Goal: Task Accomplishment & Management: Manage account settings

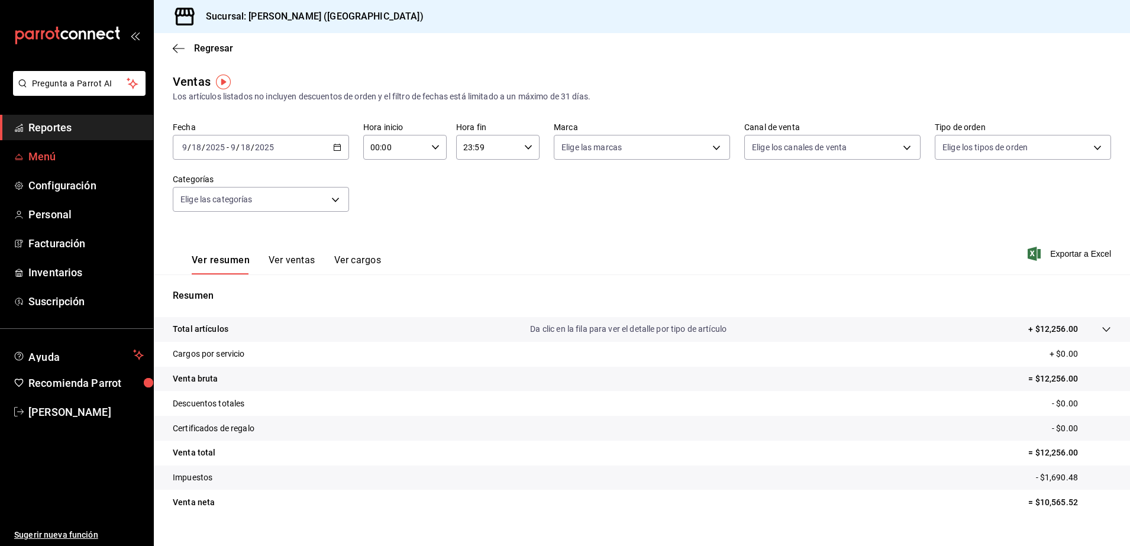
click at [87, 147] on link "Menú" at bounding box center [76, 156] width 153 height 25
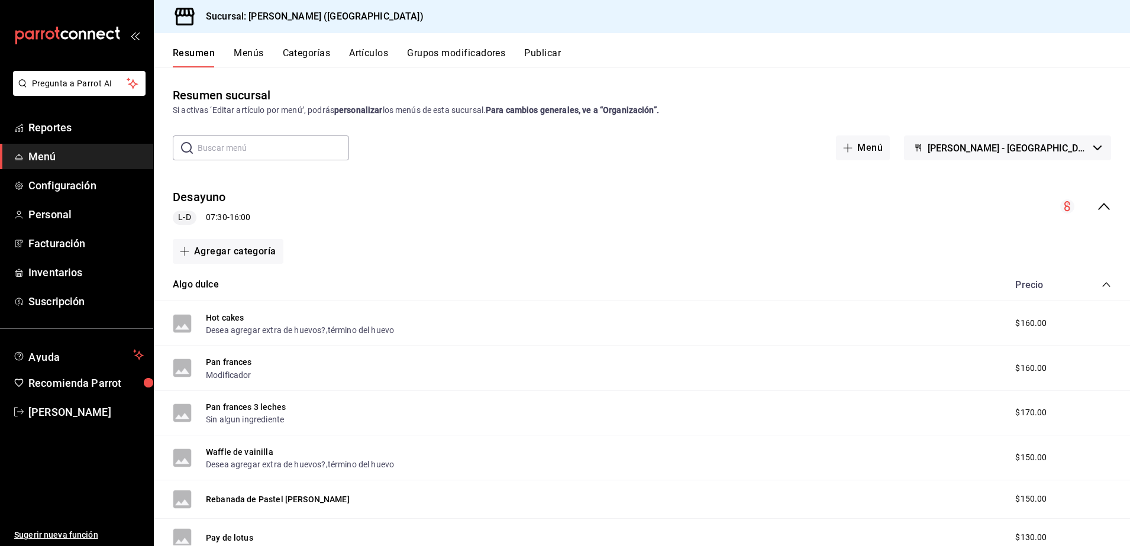
click at [354, 56] on button "Artículos" at bounding box center [368, 57] width 39 height 20
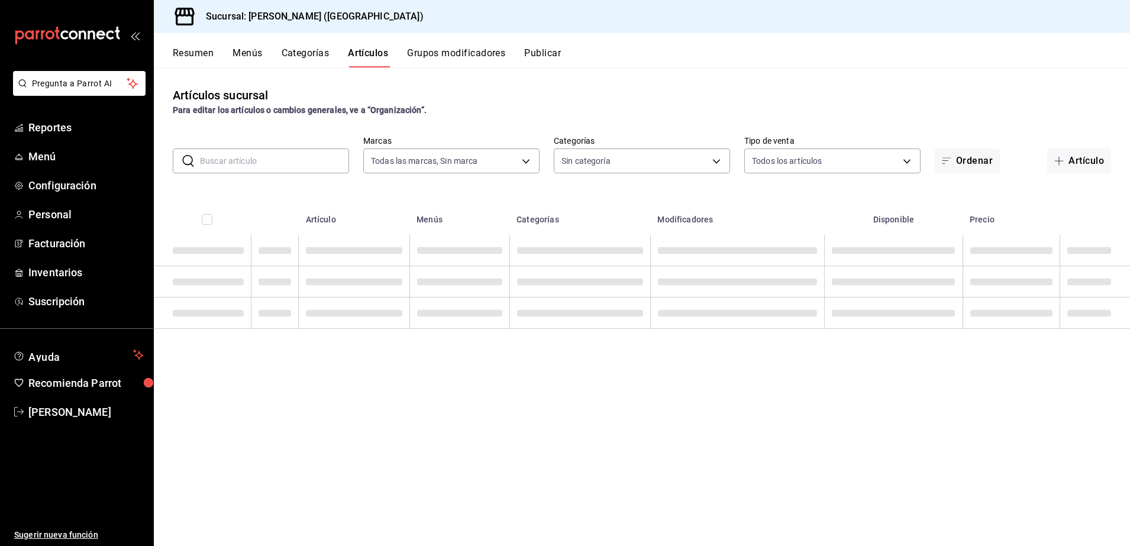
type input "8032933b-081f-47fe-9b6e-ba3dc78a21f4"
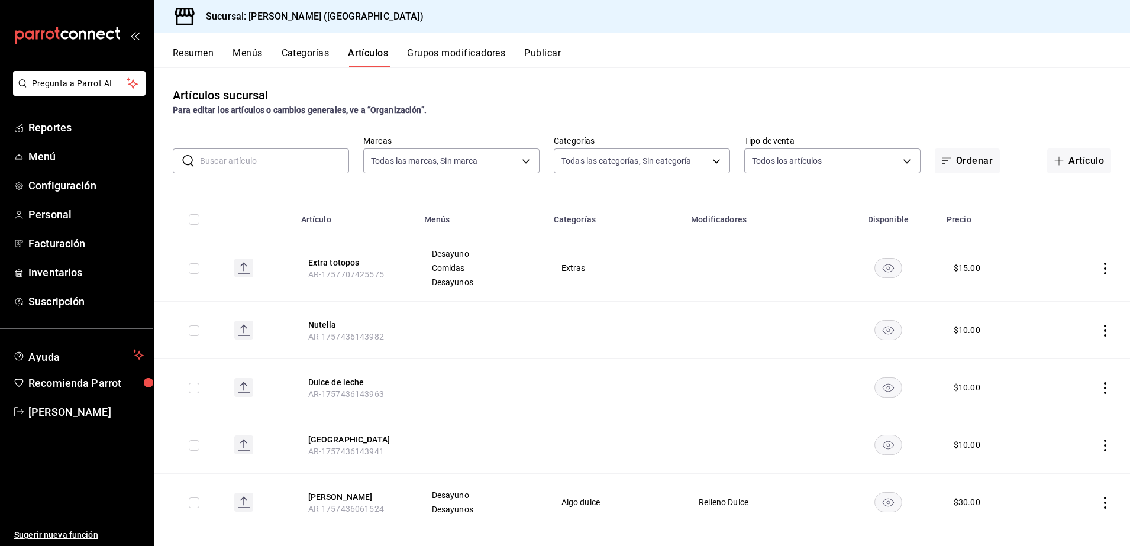
type input "4d6f0275-a8e1-4c8a-ba58-20bffb9dedeb,6d0ca4bc-c96f-453a-9a30-f489c557b573,9d793…"
click at [575, 102] on div "Artículos sucursal Para editar los artículos o cambios generales, ve a “Organiz…" at bounding box center [642, 101] width 976 height 30
click at [1064, 153] on button "Artículo" at bounding box center [1079, 161] width 64 height 25
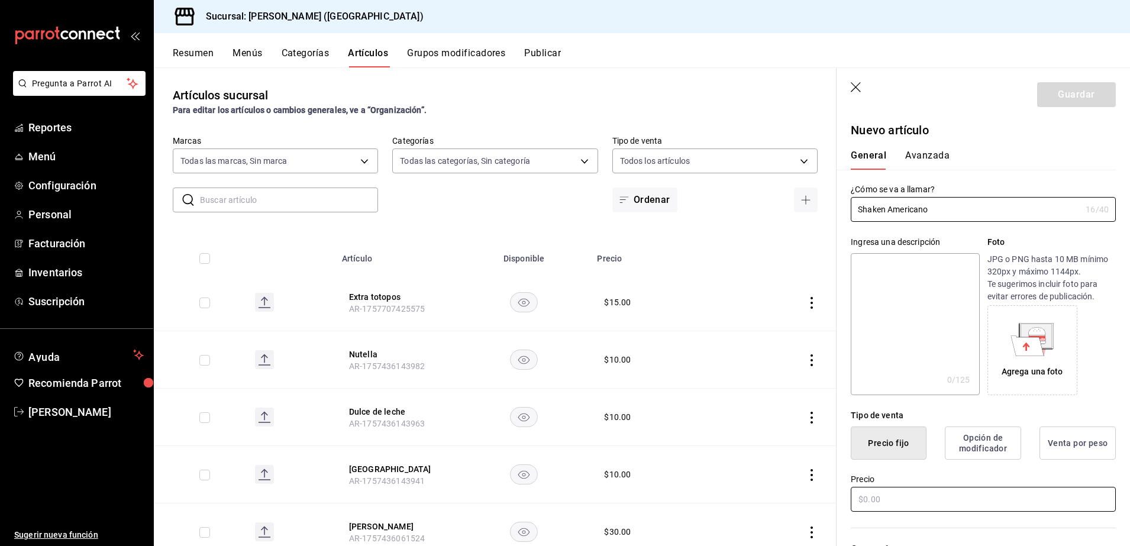
type input "Shaken Americano"
click at [894, 494] on input "text" at bounding box center [983, 499] width 265 height 25
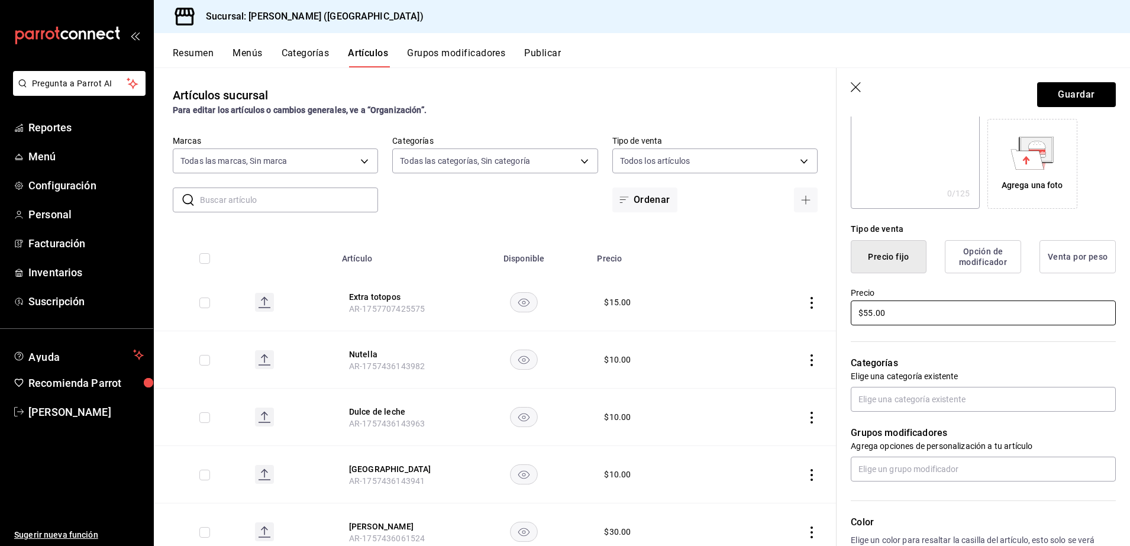
scroll to position [196, 0]
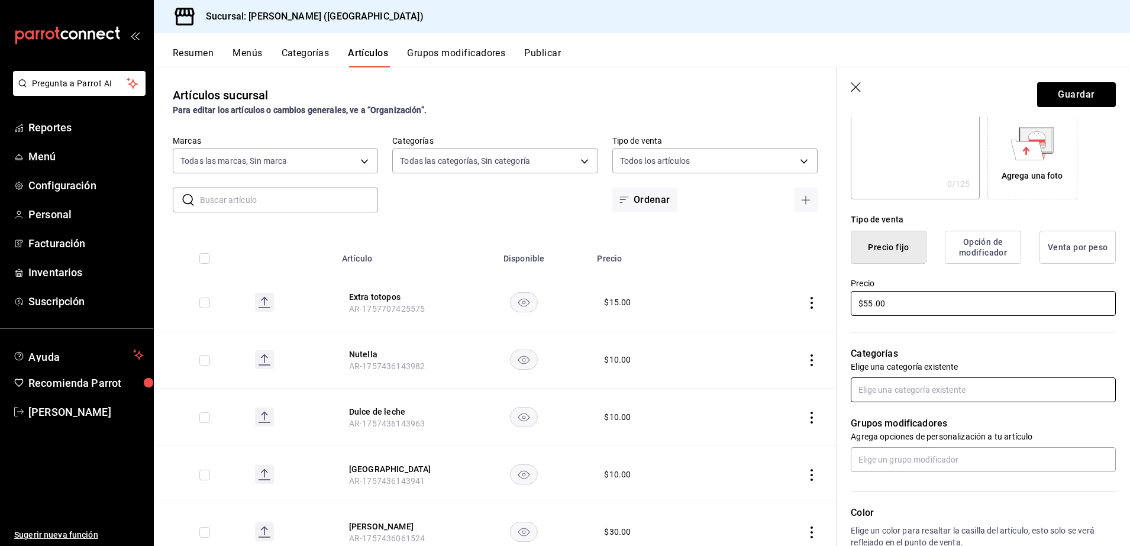
type input "$55.00"
click at [962, 401] on input "text" at bounding box center [983, 389] width 265 height 25
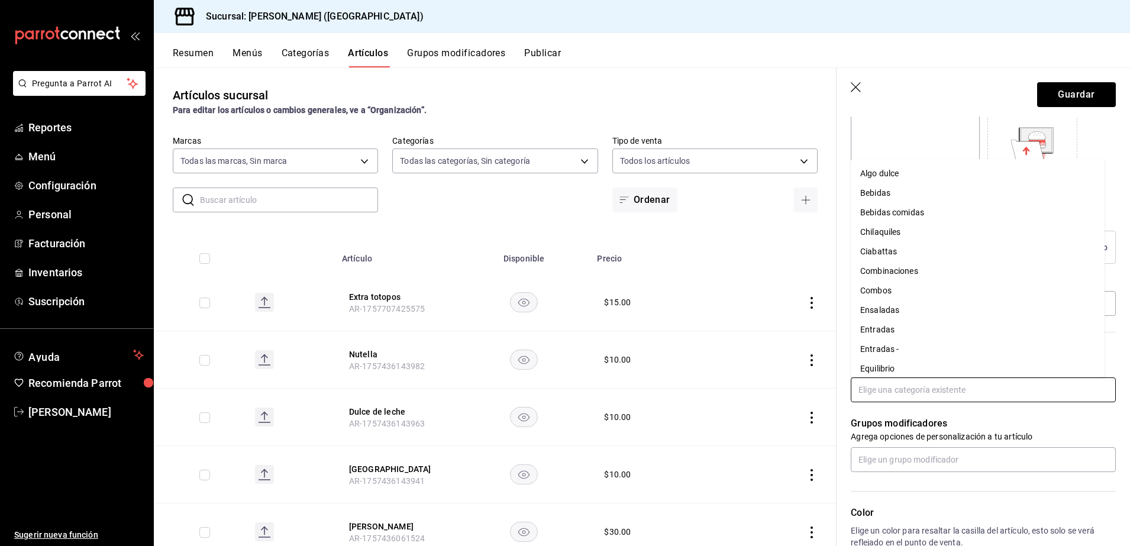
click at [911, 196] on li "Bebidas" at bounding box center [978, 193] width 254 height 20
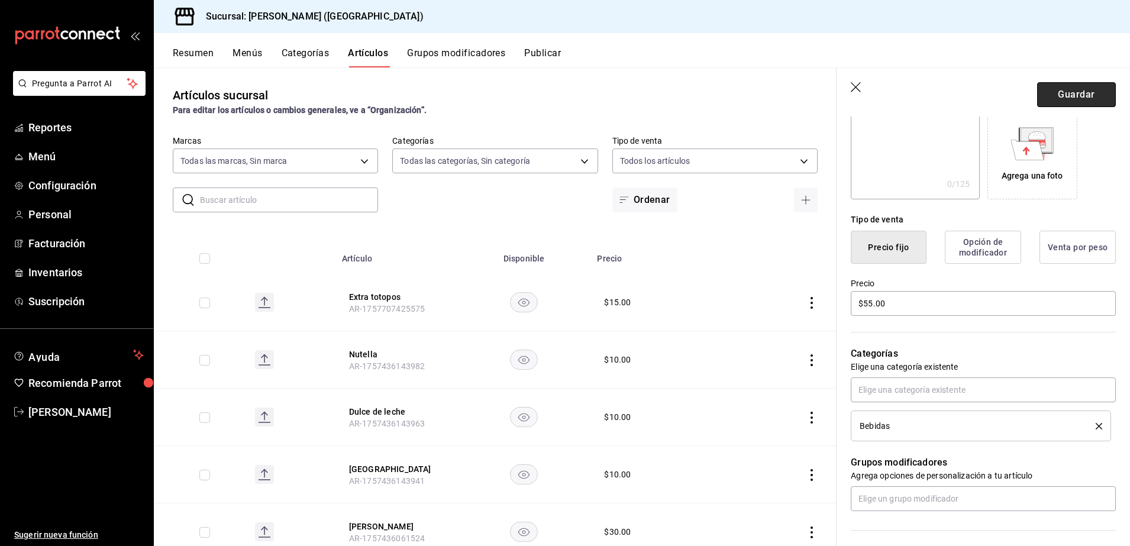
click at [1069, 90] on button "Guardar" at bounding box center [1076, 94] width 79 height 25
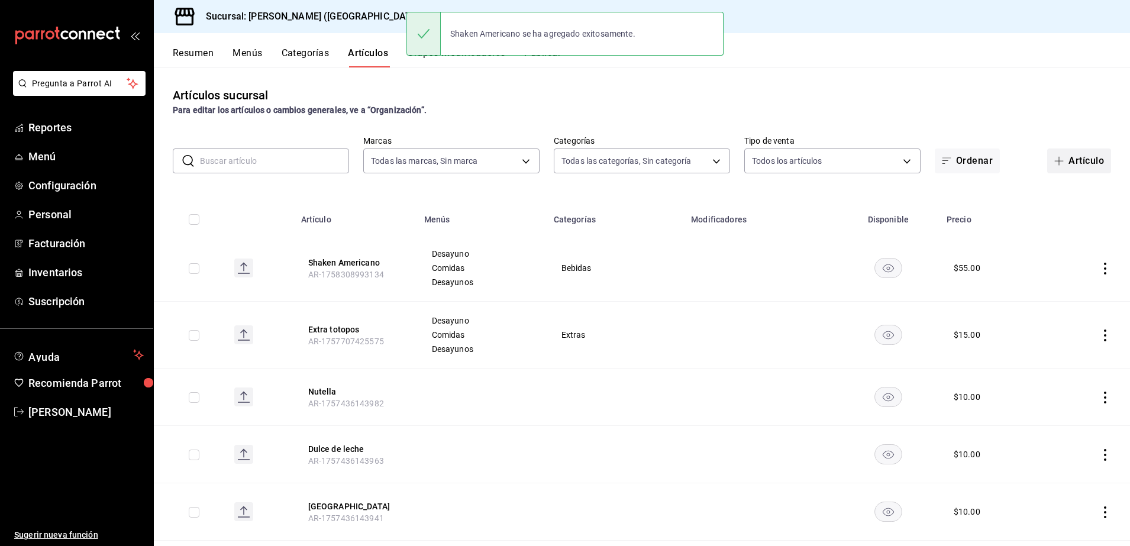
click at [1067, 154] on button "Artículo" at bounding box center [1079, 161] width 64 height 25
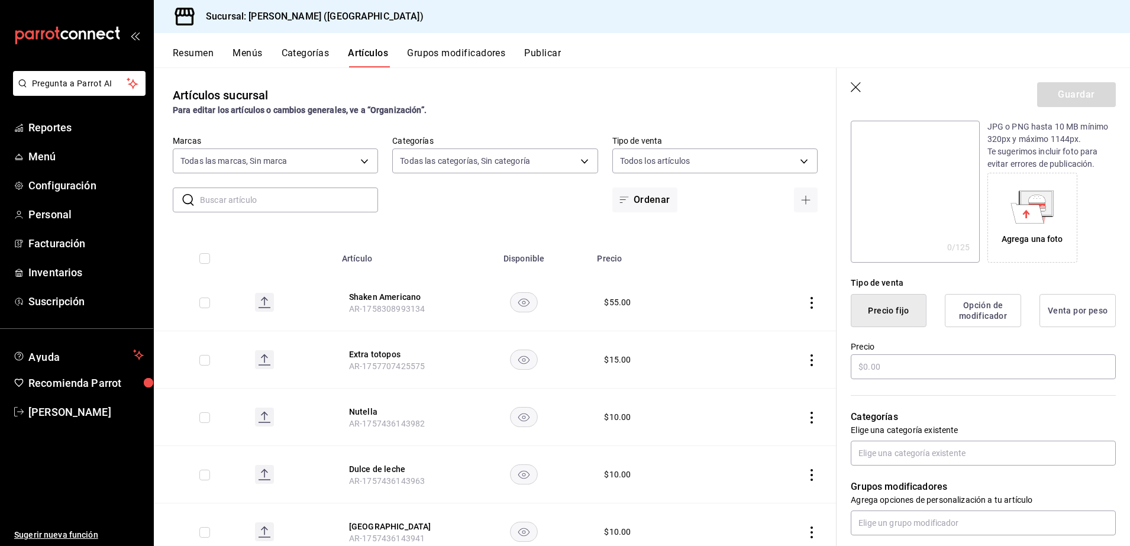
scroll to position [133, 0]
type input "Pumpkin spice Latte"
click at [940, 372] on input "text" at bounding box center [983, 366] width 265 height 25
type input "$70.00"
click at [951, 509] on div "Grupos modificadores Agrega opciones de personalización a tu artículo" at bounding box center [976, 500] width 279 height 70
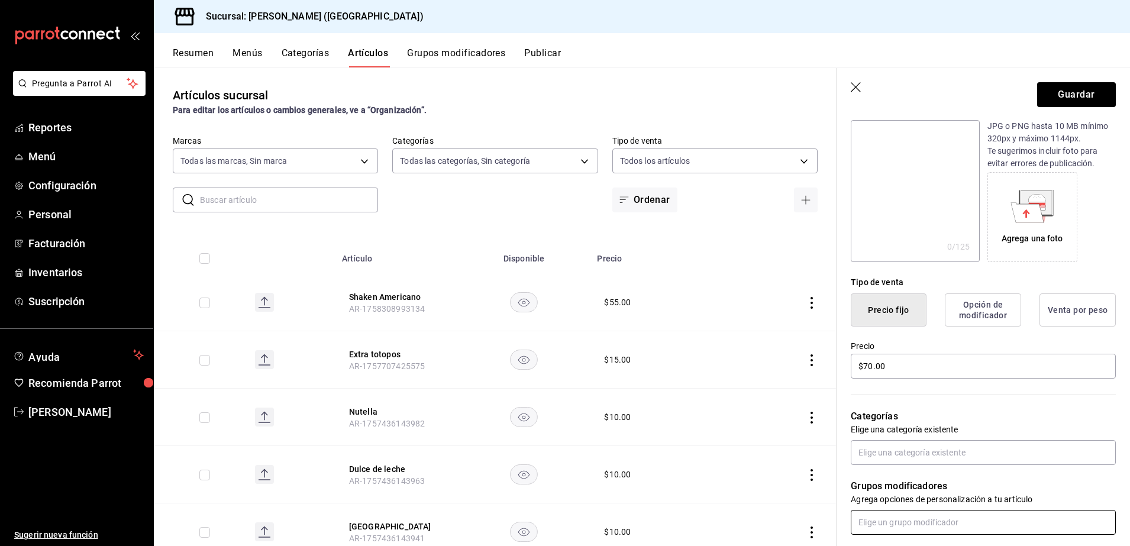
click at [952, 518] on input "text" at bounding box center [983, 522] width 265 height 25
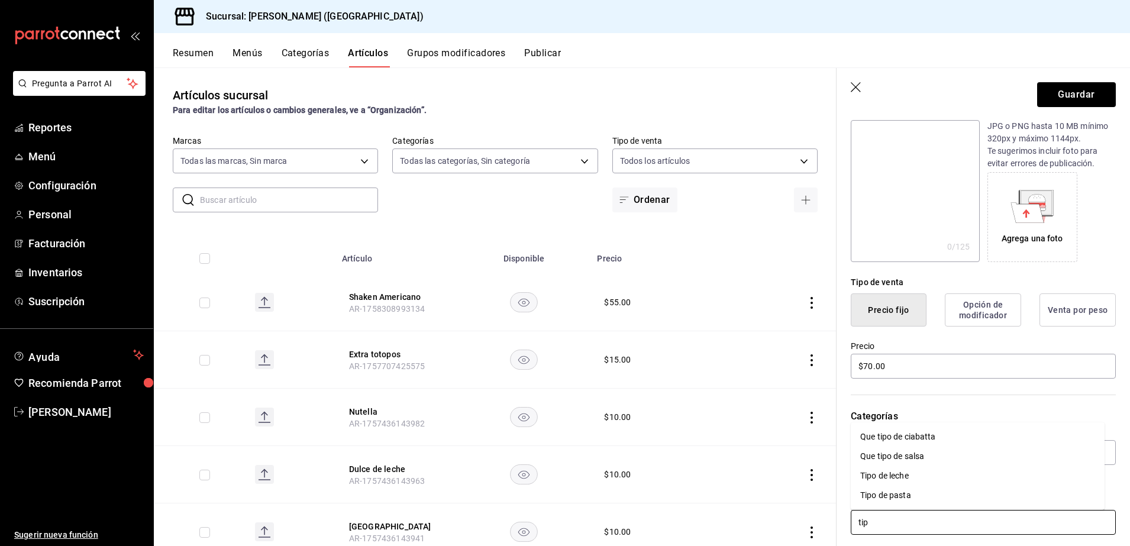
type input "tipo"
click at [967, 479] on li "Tipo de leche" at bounding box center [978, 476] width 254 height 20
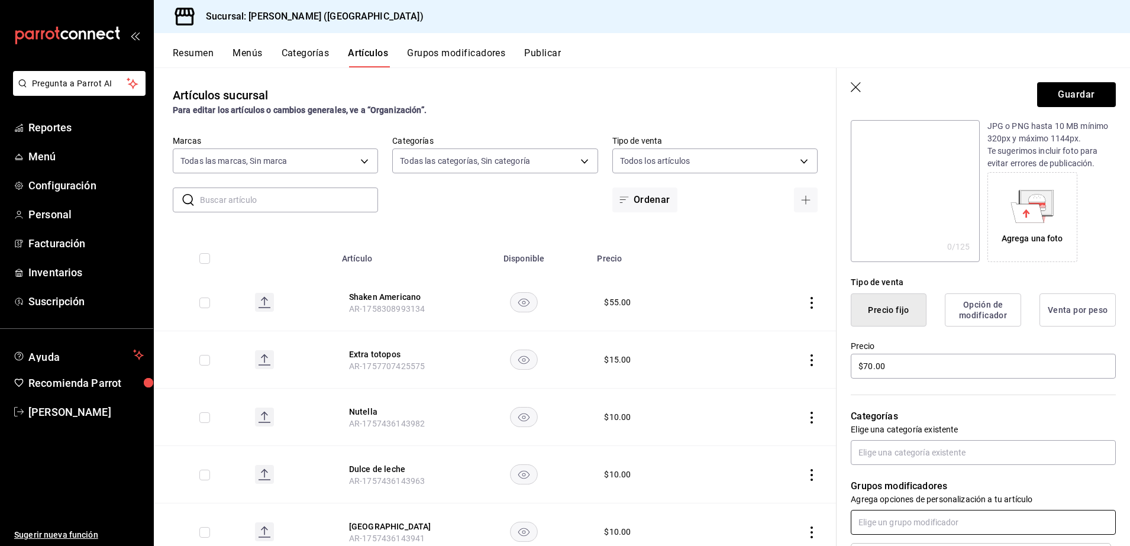
click at [994, 519] on input "text" at bounding box center [983, 522] width 265 height 25
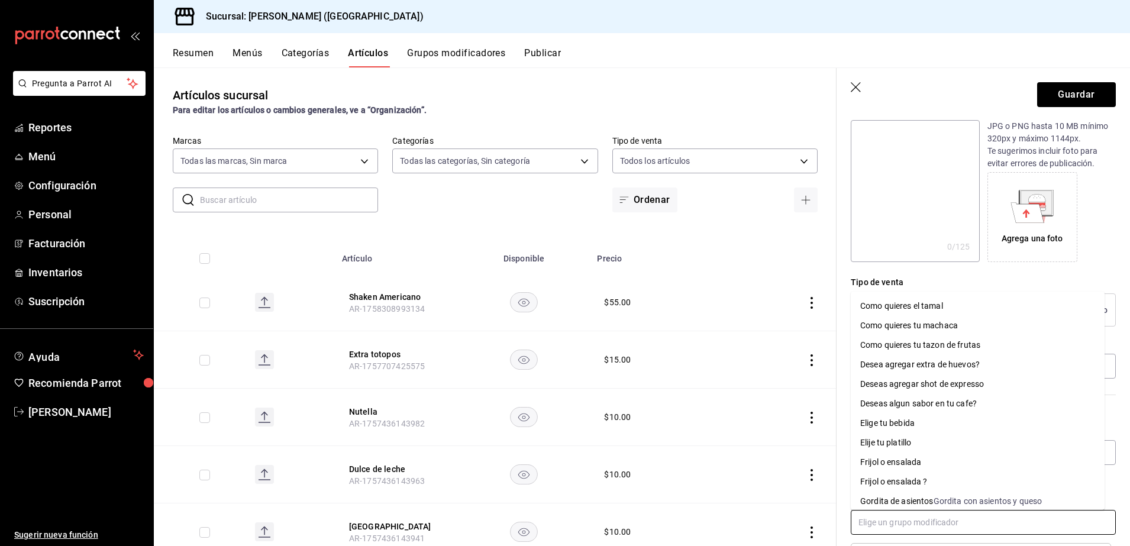
type input "t"
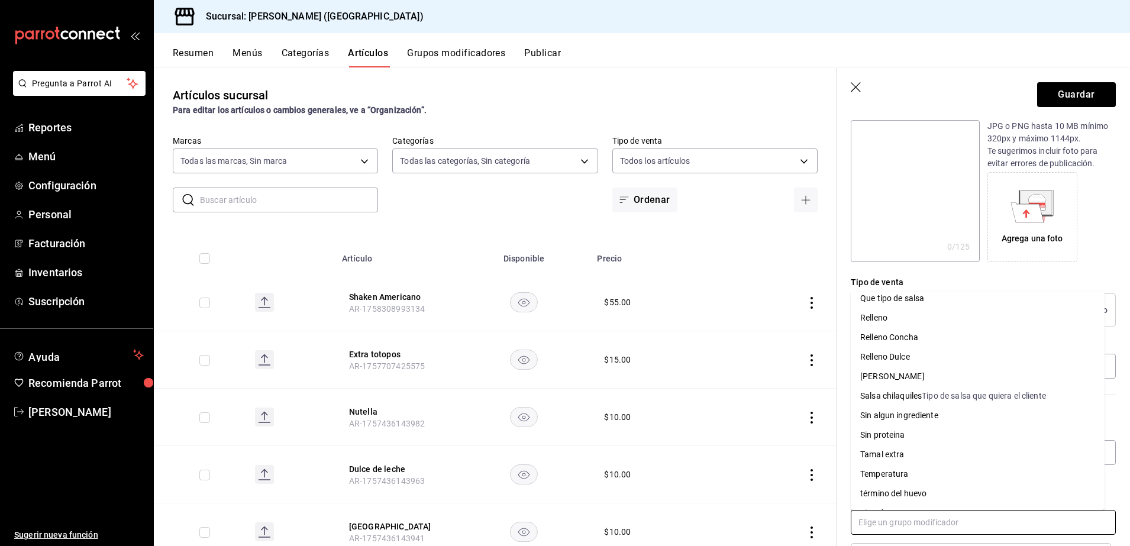
scroll to position [383, 0]
click at [974, 471] on li "Temperatura" at bounding box center [978, 470] width 254 height 20
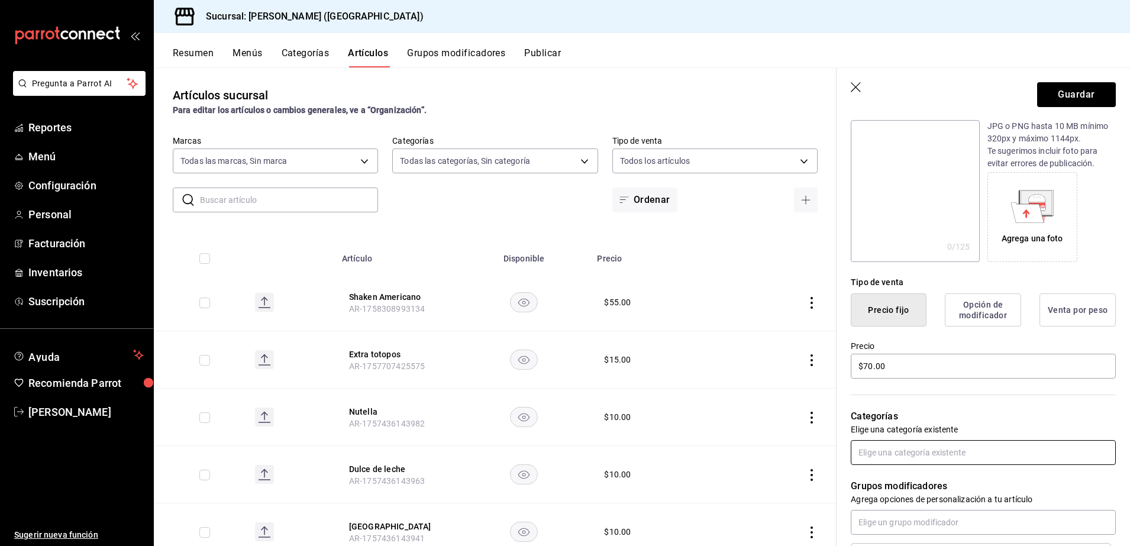
click at [1006, 452] on input "text" at bounding box center [983, 452] width 265 height 25
type input "be"
click at [995, 473] on li "Bebidas" at bounding box center [978, 480] width 254 height 20
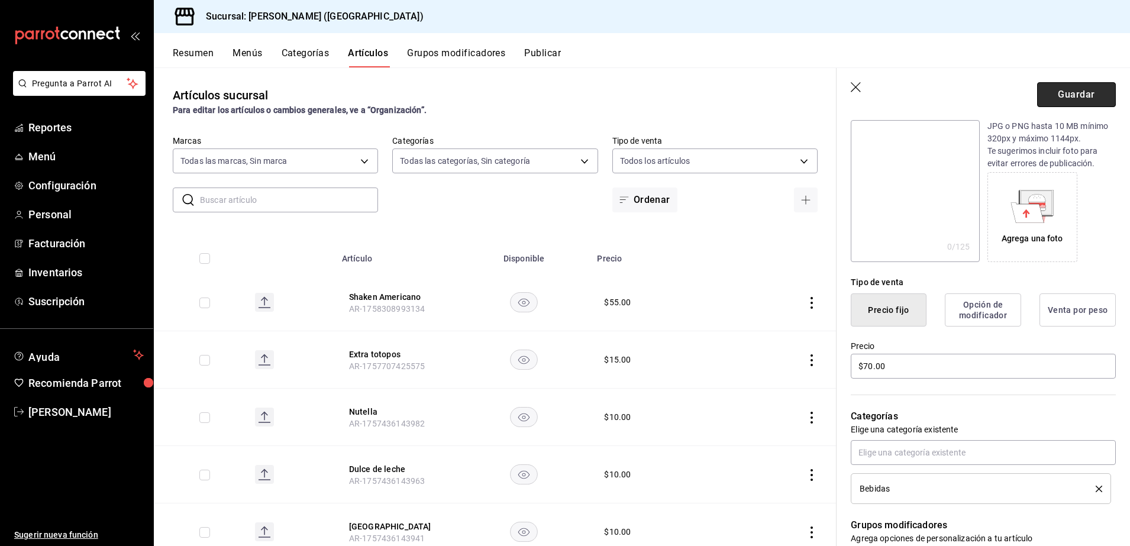
click at [1076, 99] on button "Guardar" at bounding box center [1076, 94] width 79 height 25
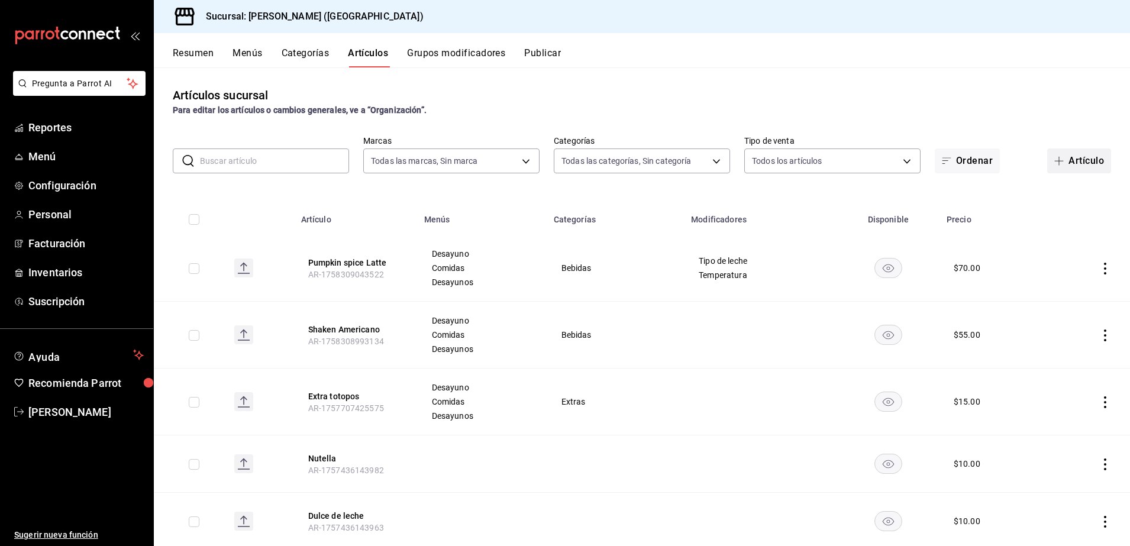
click at [1064, 156] on button "Artículo" at bounding box center [1079, 161] width 64 height 25
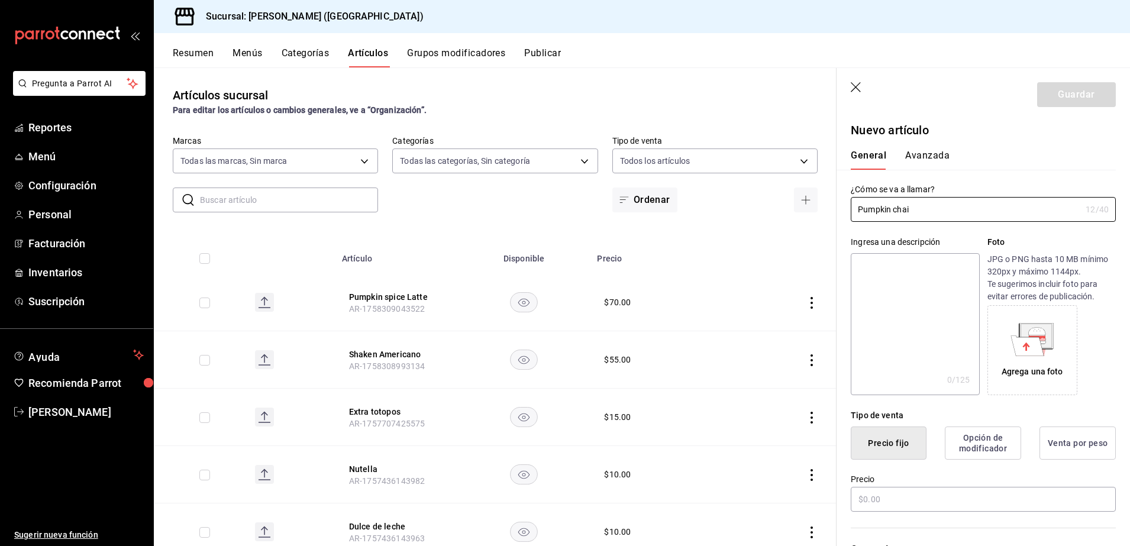
type input "Pumpkin chai"
click at [1003, 512] on div "Precio" at bounding box center [983, 494] width 265 height 40
click at [993, 505] on input "text" at bounding box center [983, 499] width 265 height 25
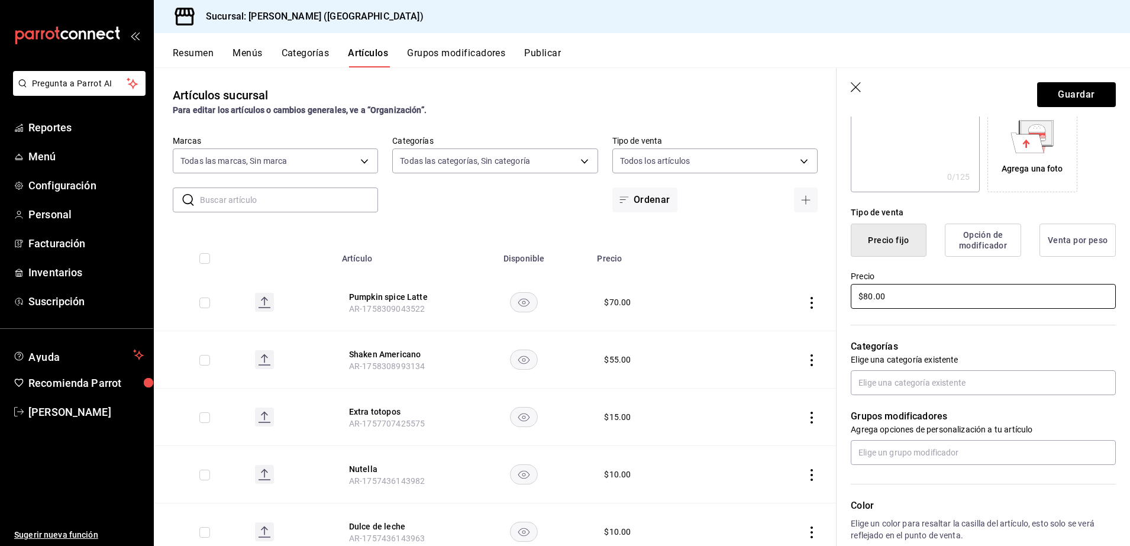
scroll to position [204, 0]
type input "$80.00"
click at [978, 383] on input "text" at bounding box center [983, 381] width 265 height 25
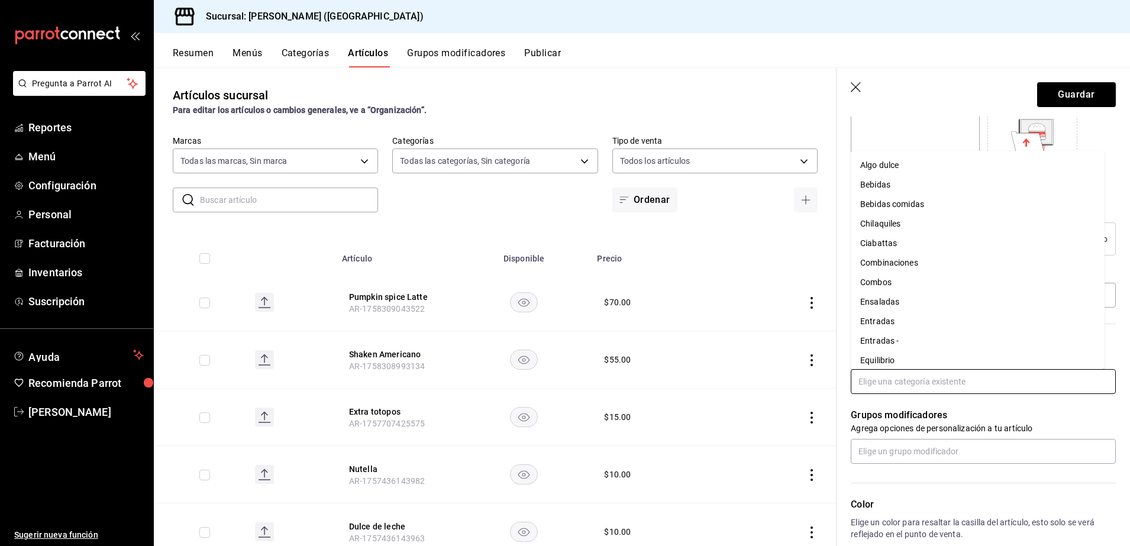
click at [984, 186] on li "Bebidas" at bounding box center [978, 185] width 254 height 20
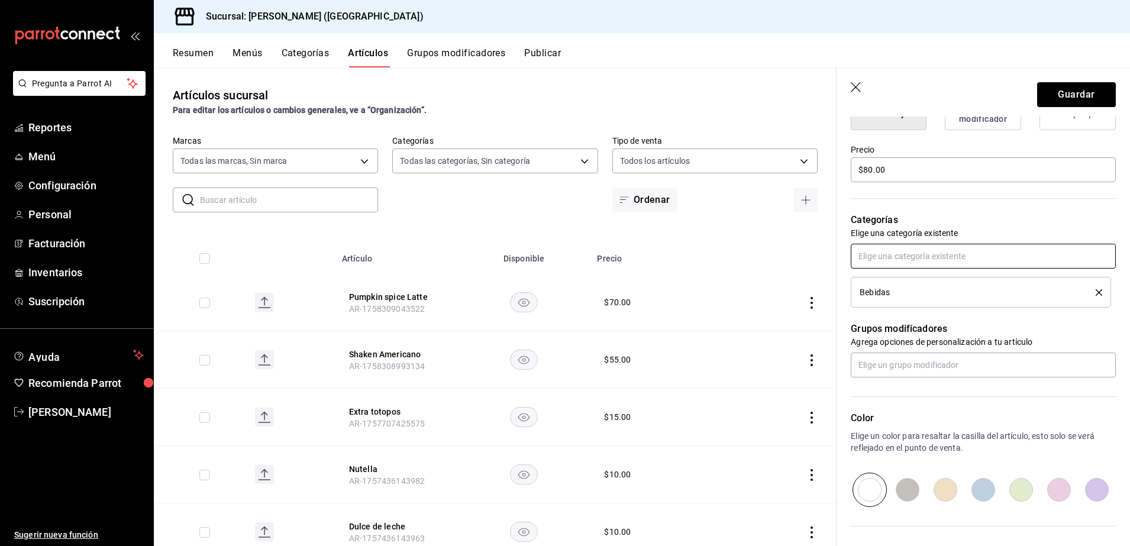
scroll to position [349, 0]
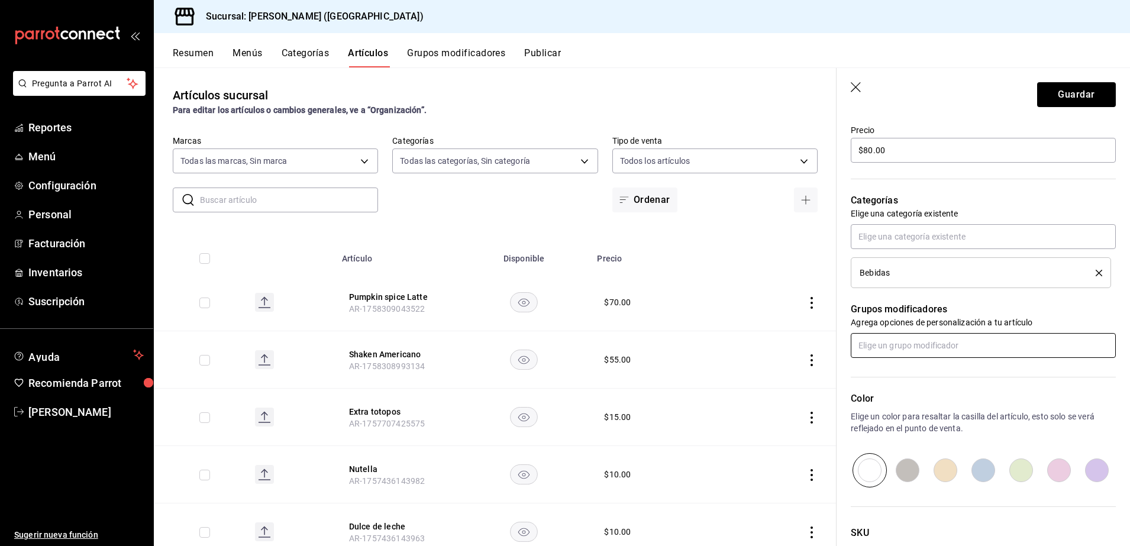
click at [964, 337] on input "text" at bounding box center [983, 345] width 265 height 25
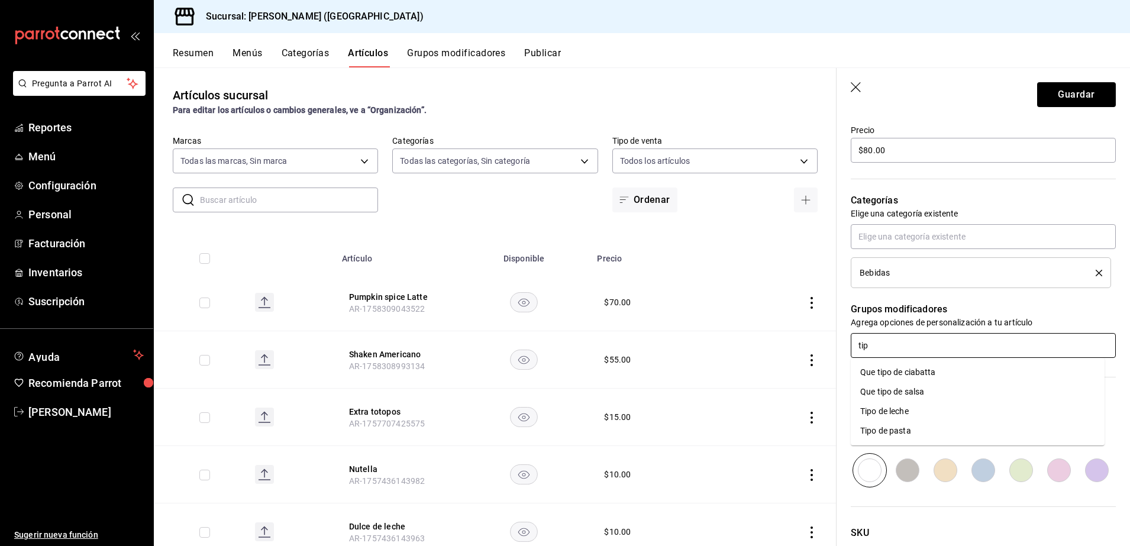
type input "tipo"
click at [940, 405] on li "Tipo de leche" at bounding box center [978, 412] width 254 height 20
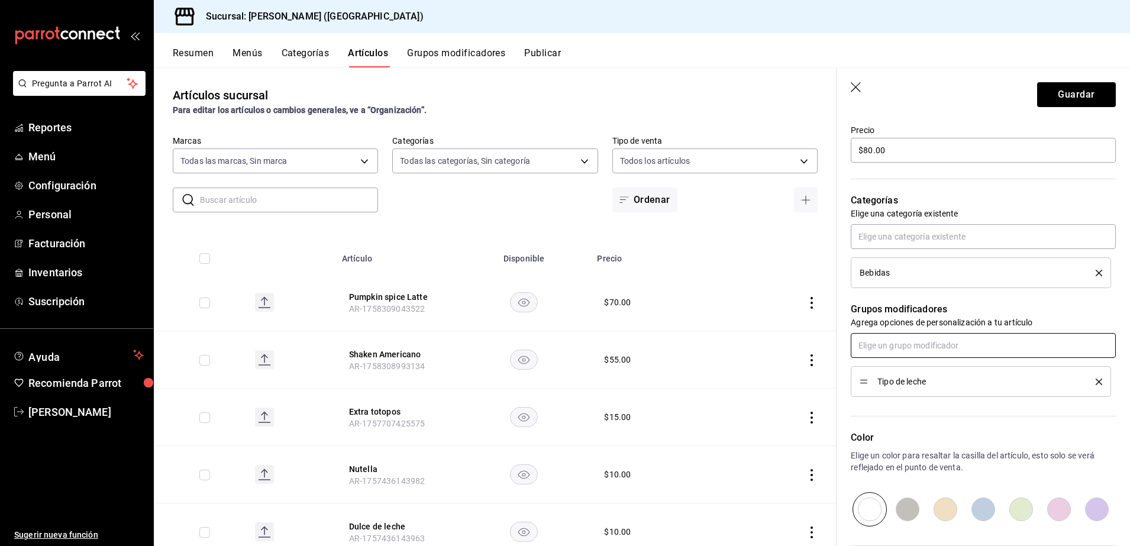
type input "g"
type input "temp"
click at [966, 364] on li "Temperatura" at bounding box center [978, 373] width 254 height 20
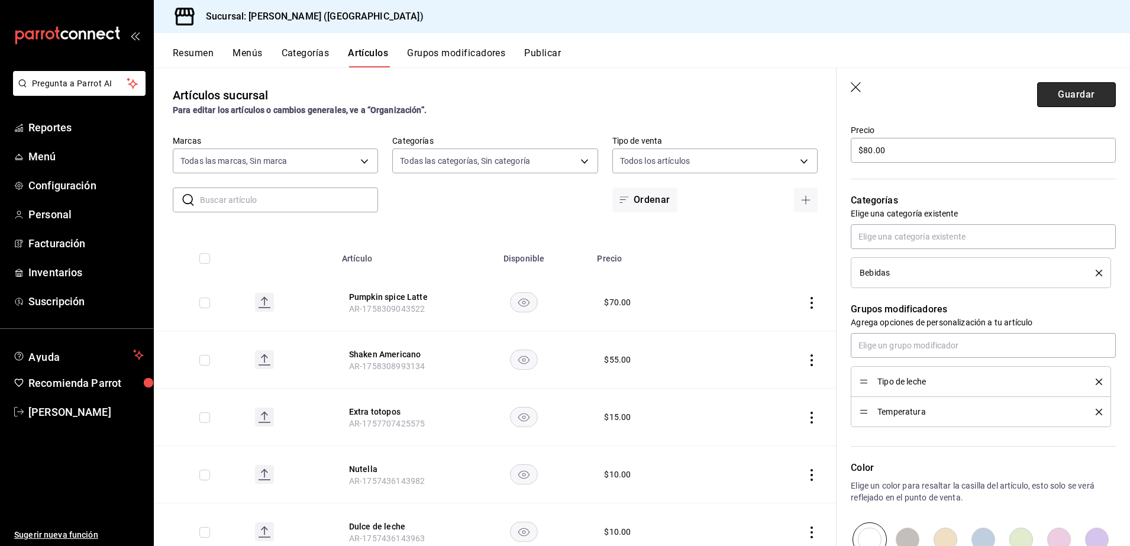
click at [1077, 94] on button "Guardar" at bounding box center [1076, 94] width 79 height 25
